Goal: Find specific page/section: Find specific page/section

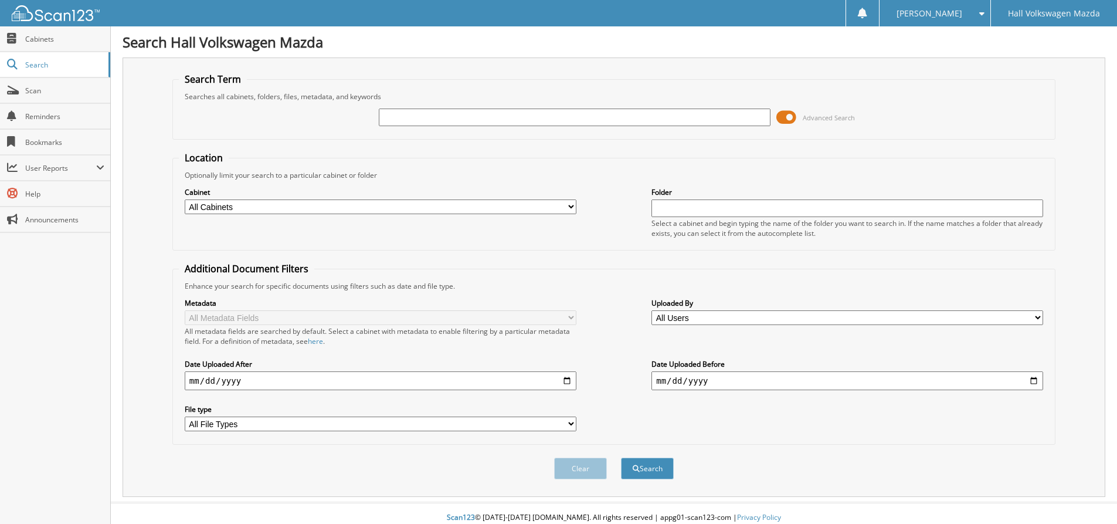
click at [504, 376] on input "date" at bounding box center [381, 380] width 392 height 19
click at [219, 382] on input "date" at bounding box center [381, 380] width 392 height 19
click at [191, 384] on input "date" at bounding box center [381, 380] width 392 height 19
type input "2025-09-22"
click at [633, 469] on span "submit" at bounding box center [636, 468] width 7 height 7
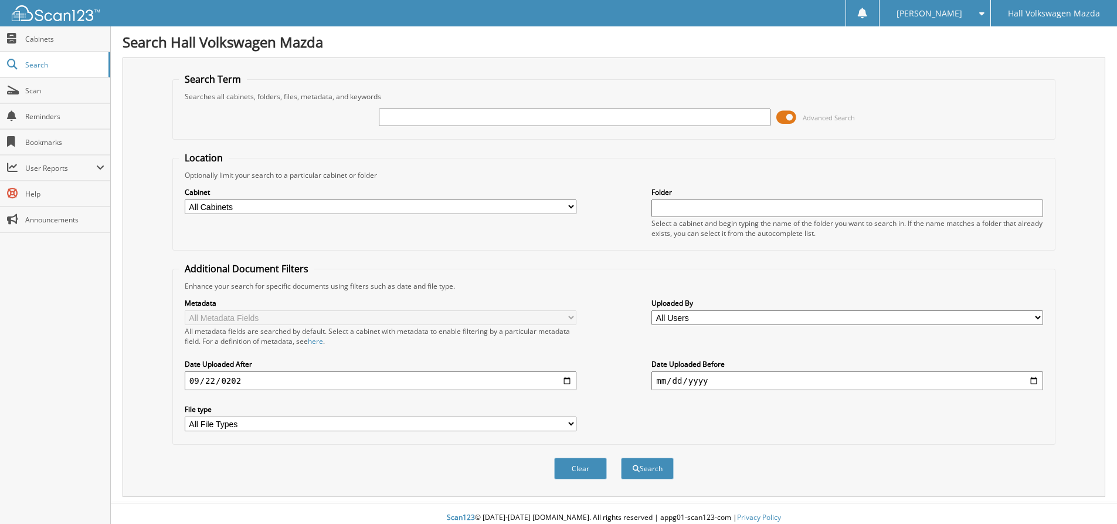
click at [558, 121] on input "text" at bounding box center [575, 117] width 392 height 18
type input "533"
click at [621, 457] on button "Search" at bounding box center [647, 468] width 53 height 22
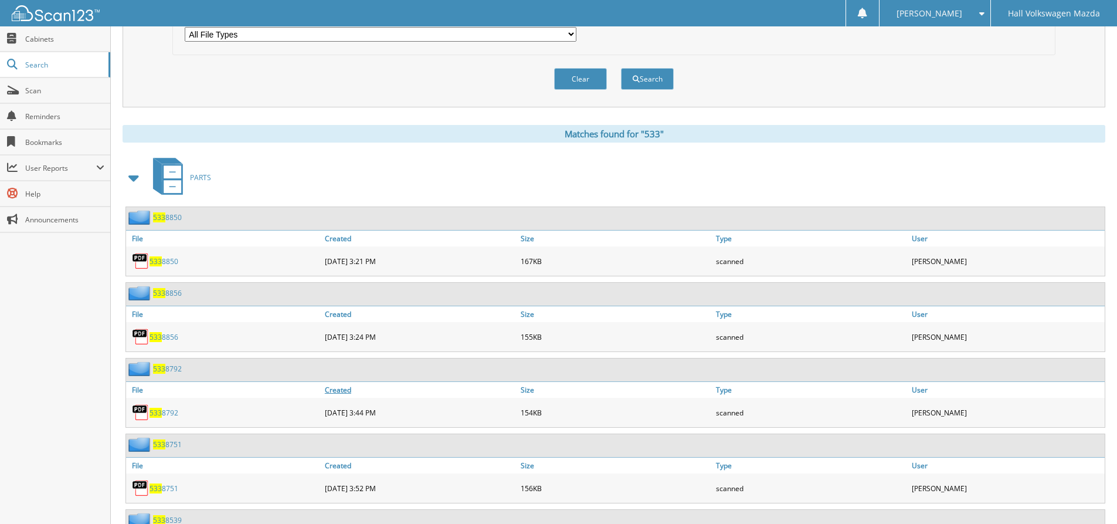
scroll to position [176, 0]
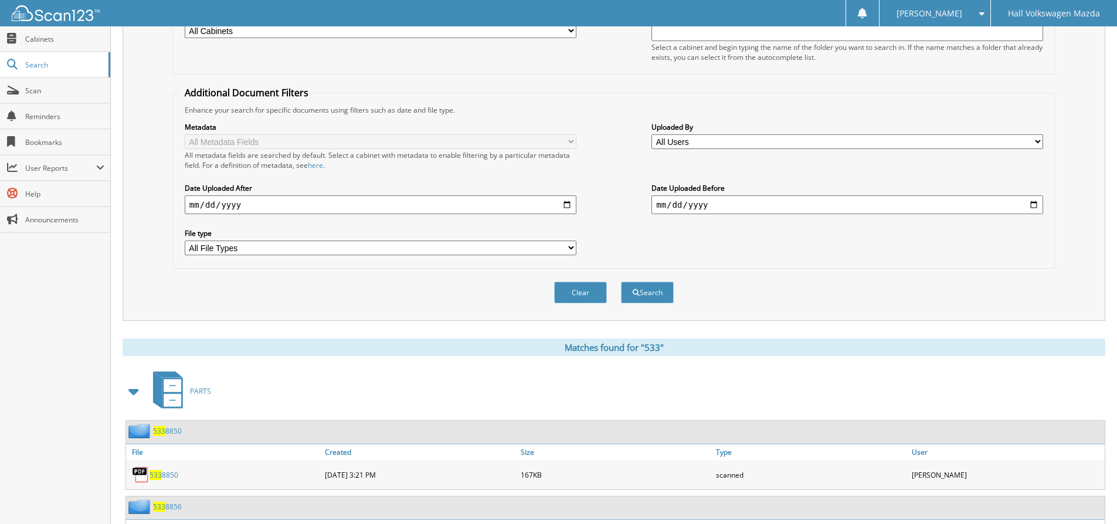
click at [211, 208] on input "[DATE]" at bounding box center [381, 204] width 392 height 19
type input "[DATE]"
click at [639, 290] on button "Search" at bounding box center [647, 293] width 53 height 22
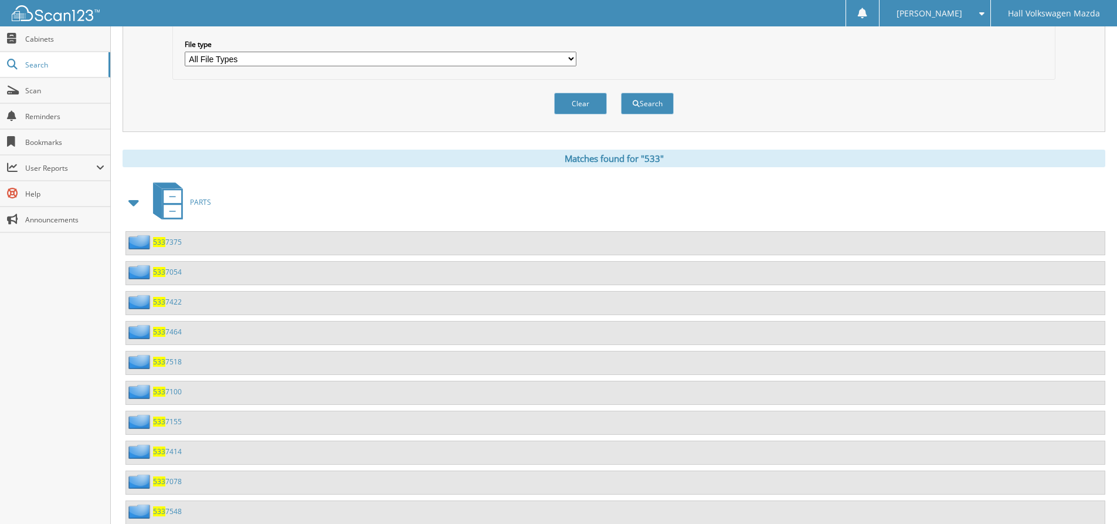
scroll to position [352, 0]
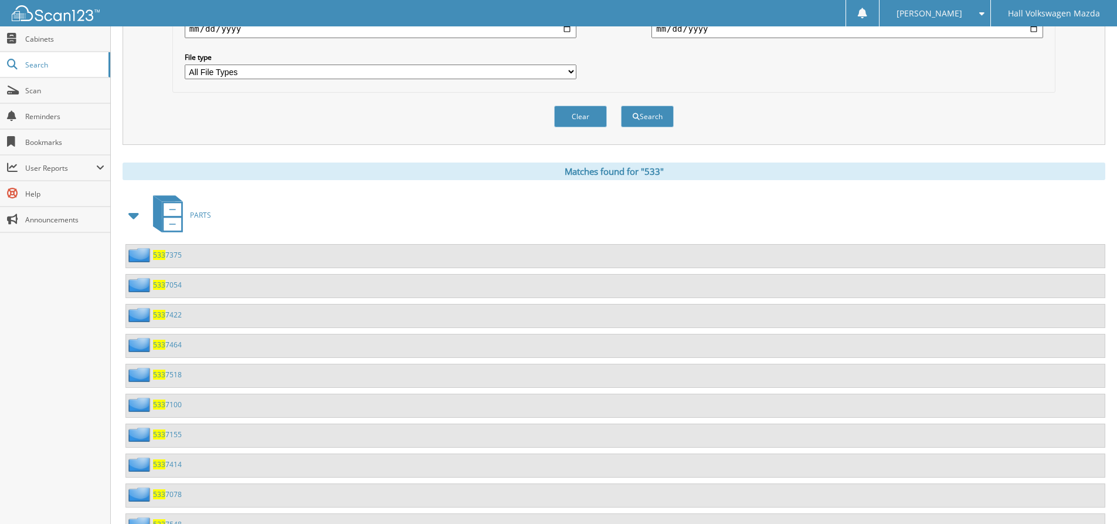
click at [161, 252] on span "533" at bounding box center [159, 255] width 12 height 10
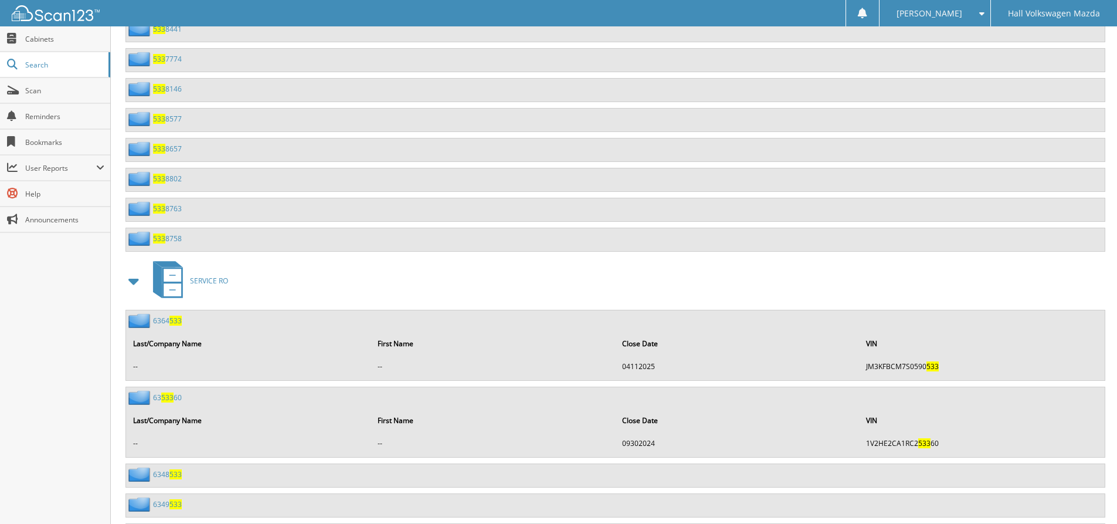
scroll to position [14287, 0]
